Goal: Transaction & Acquisition: Purchase product/service

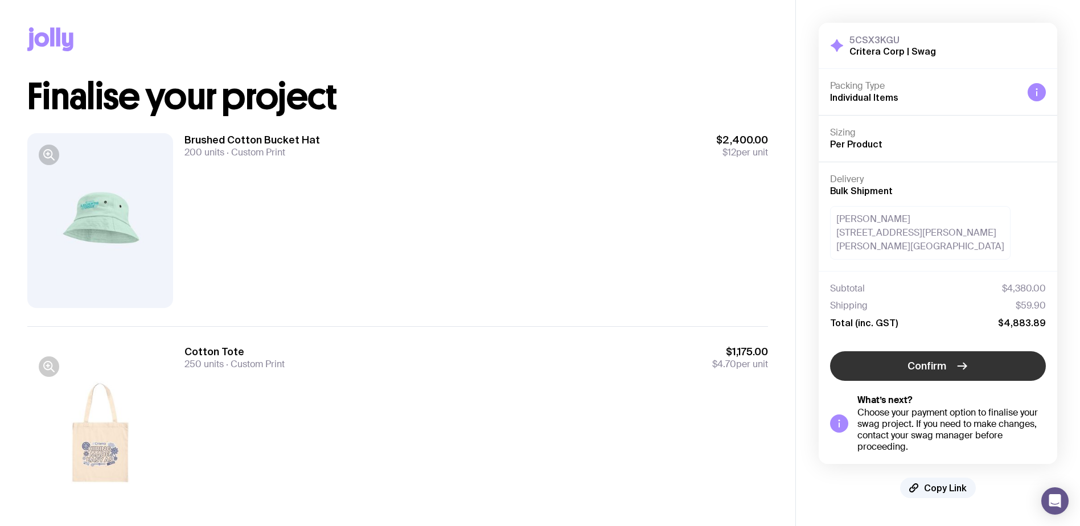
click at [948, 368] on button "Confirm" at bounding box center [938, 366] width 216 height 30
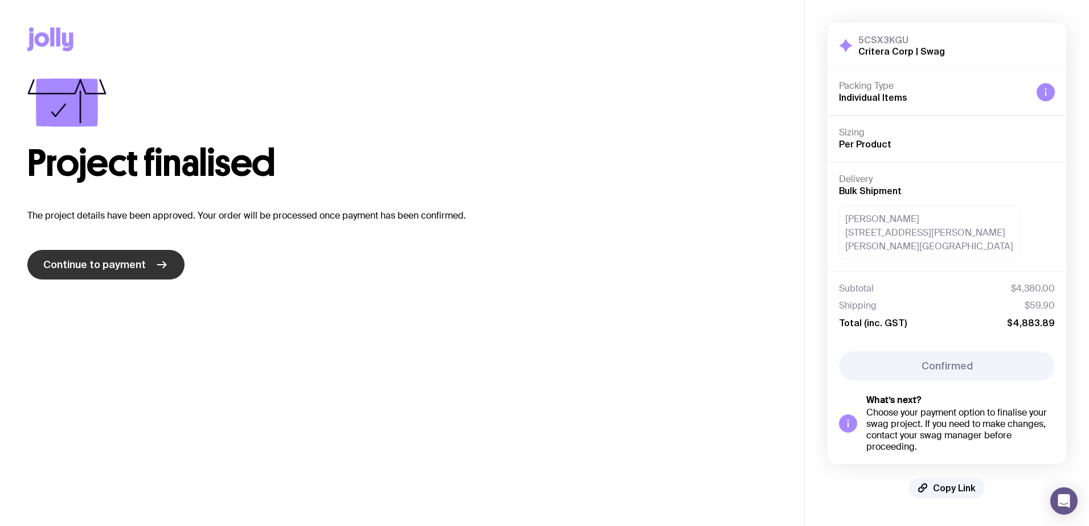
click at [150, 270] on link "Continue to payment" at bounding box center [105, 265] width 157 height 30
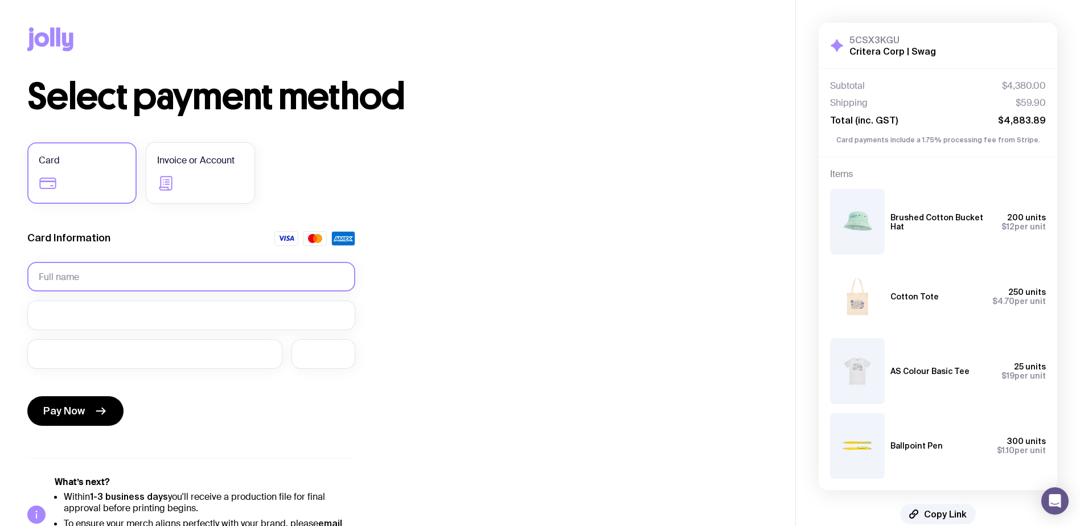
click at [112, 278] on input "text" at bounding box center [191, 277] width 328 height 30
paste input "[PERSON_NAME]"
type input "[PERSON_NAME]"
click at [122, 364] on div at bounding box center [154, 354] width 255 height 30
click at [338, 365] on div at bounding box center [323, 354] width 64 height 30
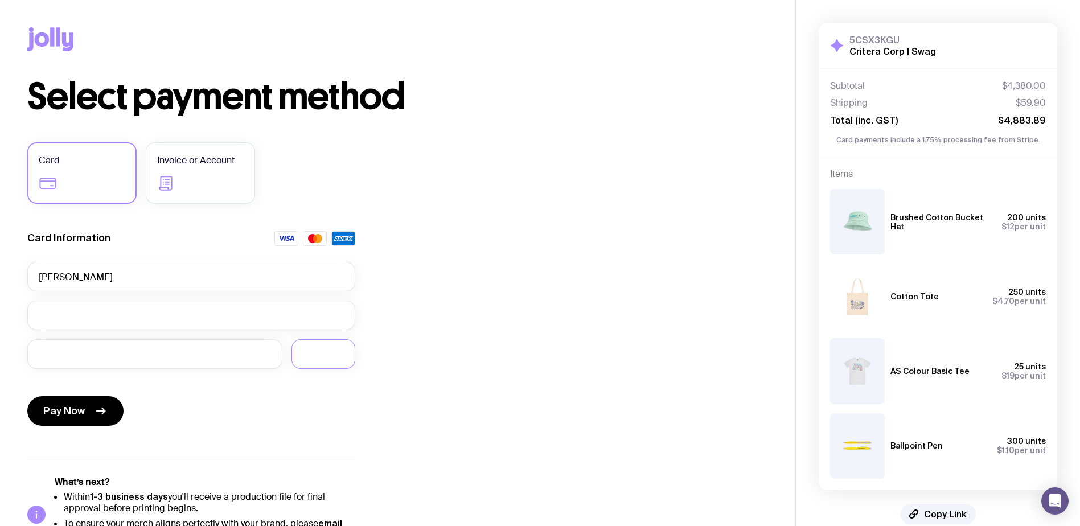
click at [620, 291] on div "Select payment method Card Invoice or Account Card Information [PERSON_NAME] Pa…" at bounding box center [397, 316] width 741 height 474
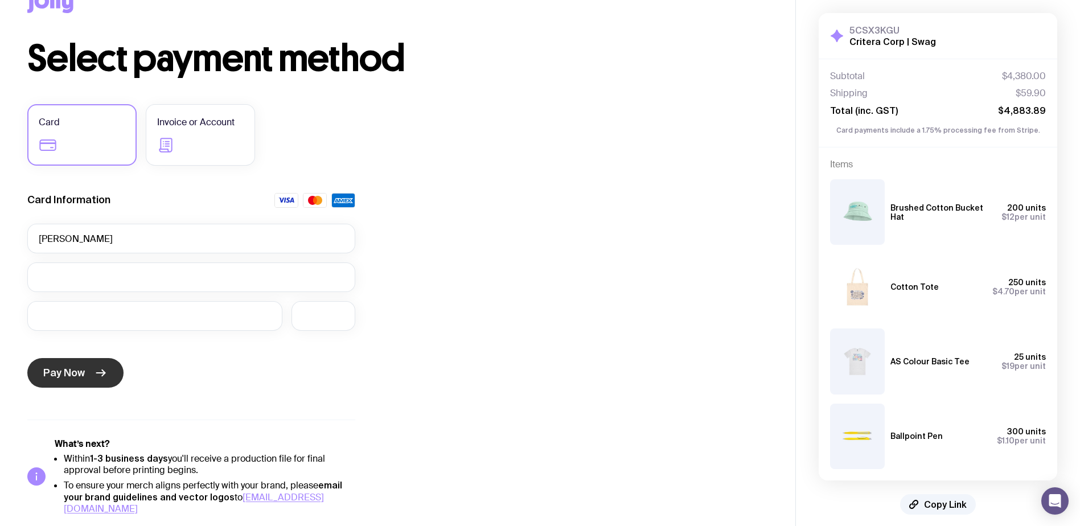
click at [97, 371] on icon "submit" at bounding box center [101, 373] width 14 height 14
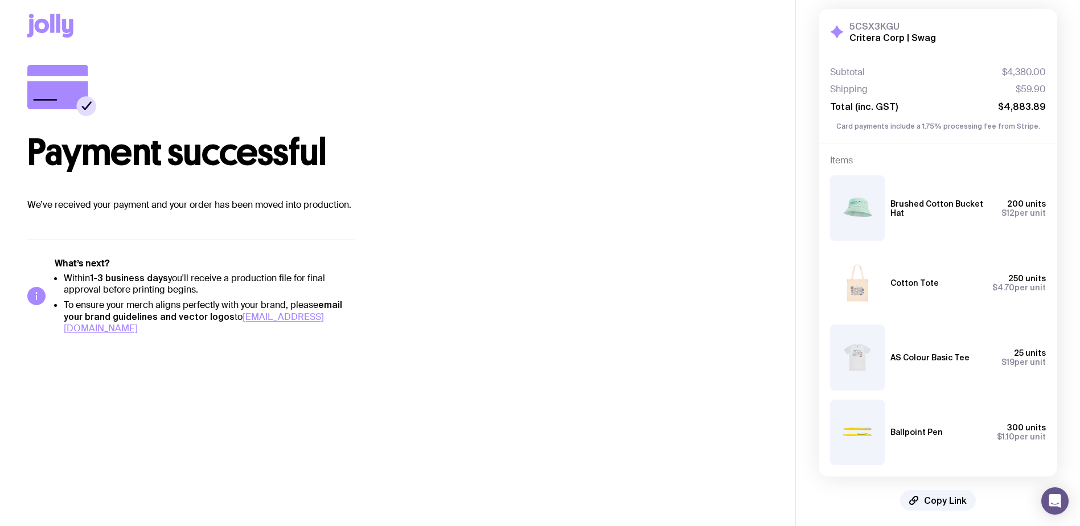
scroll to position [21, 0]
